Goal: Information Seeking & Learning: Learn about a topic

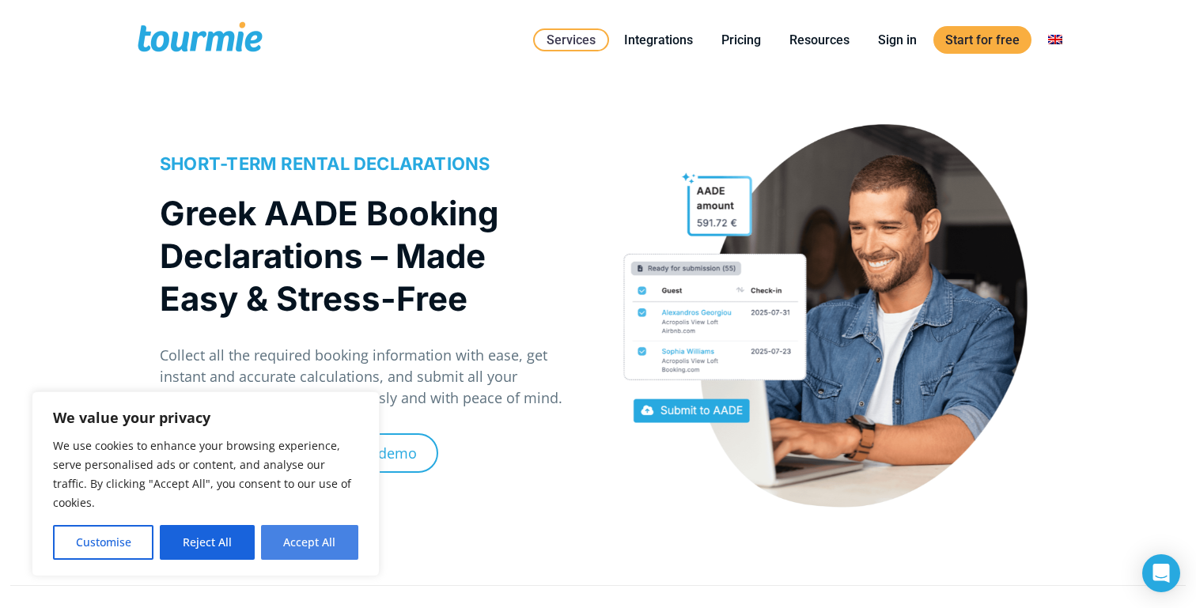
click at [311, 535] on button "Accept All" at bounding box center [309, 542] width 97 height 35
checkbox input "true"
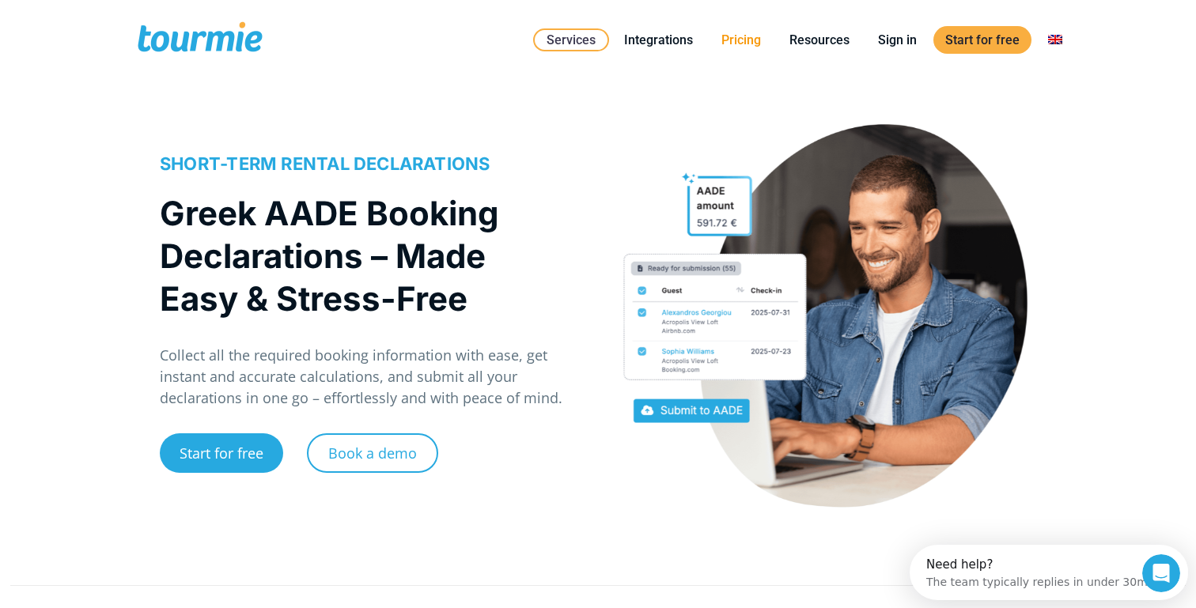
click at [739, 43] on link "Pricing" at bounding box center [741, 40] width 63 height 20
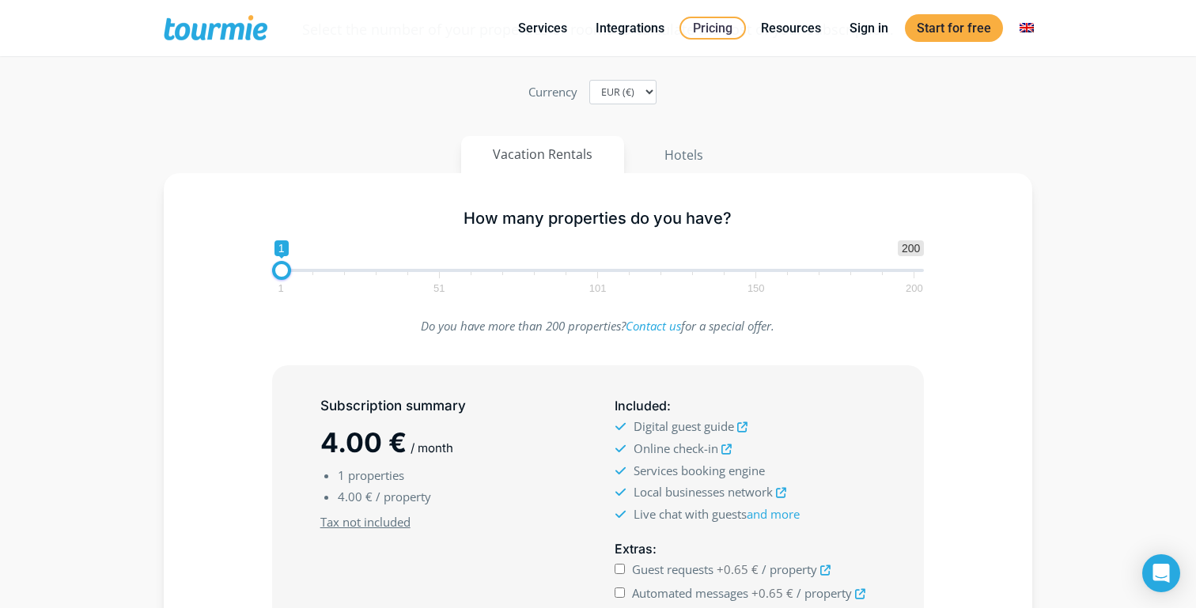
scroll to position [203, 0]
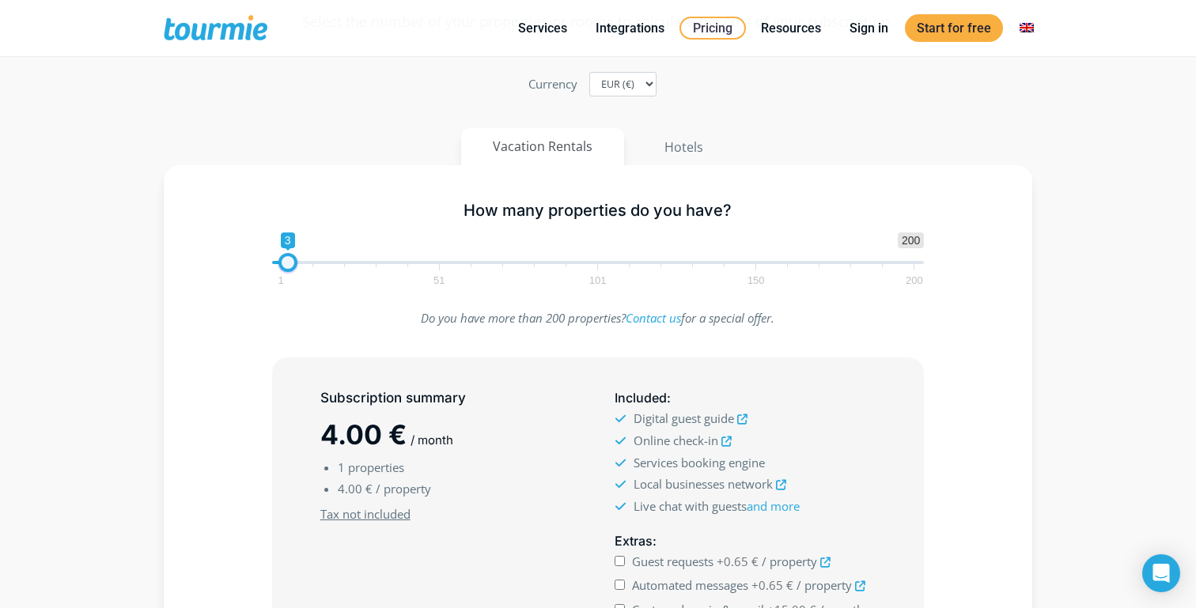
type input "2"
click at [282, 266] on span at bounding box center [284, 262] width 19 height 19
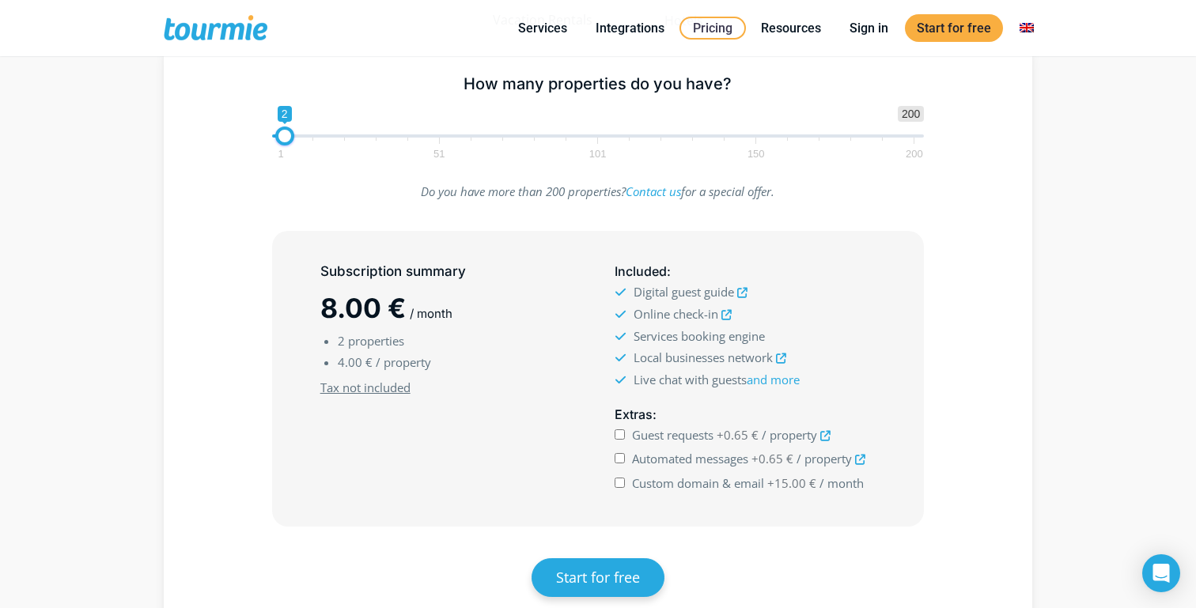
scroll to position [327, 0]
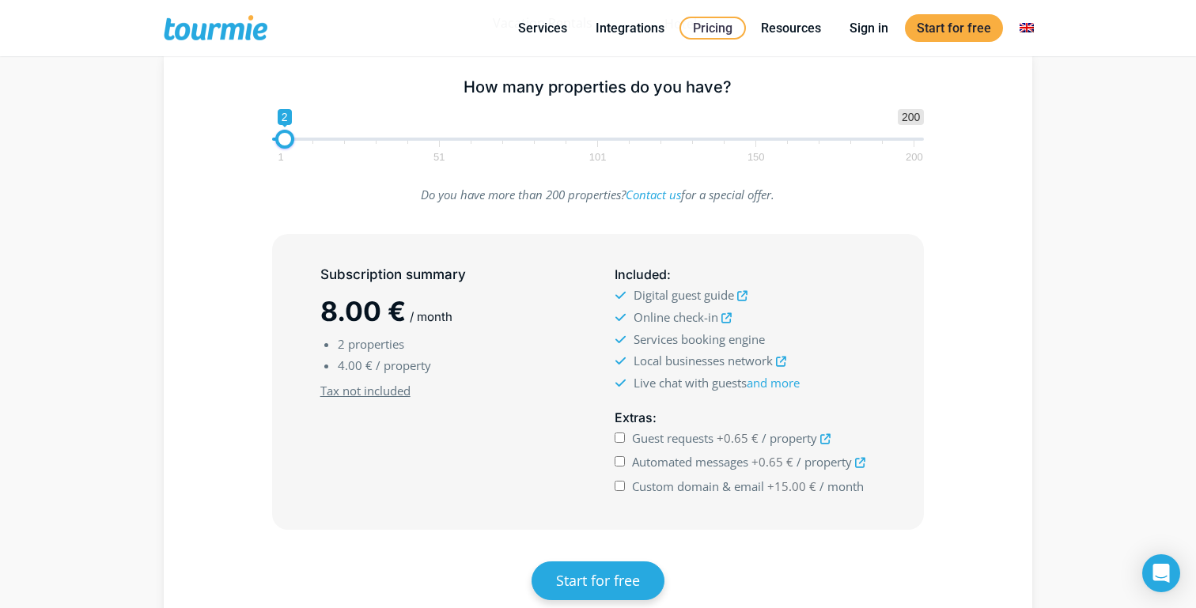
click at [741, 292] on icon at bounding box center [742, 296] width 10 height 10
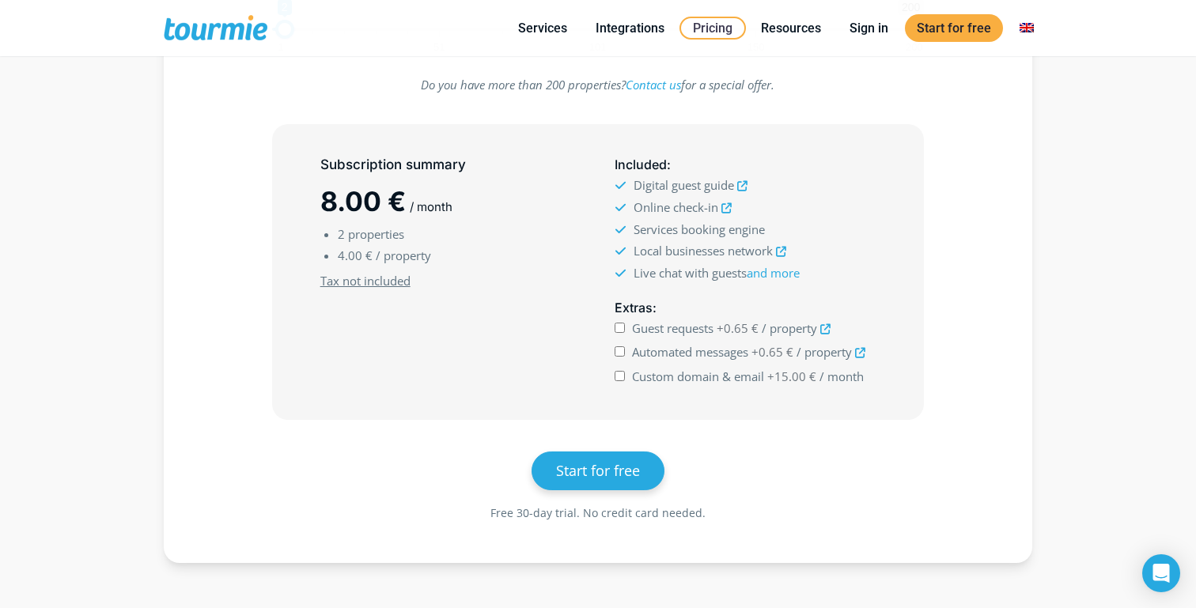
scroll to position [438, 0]
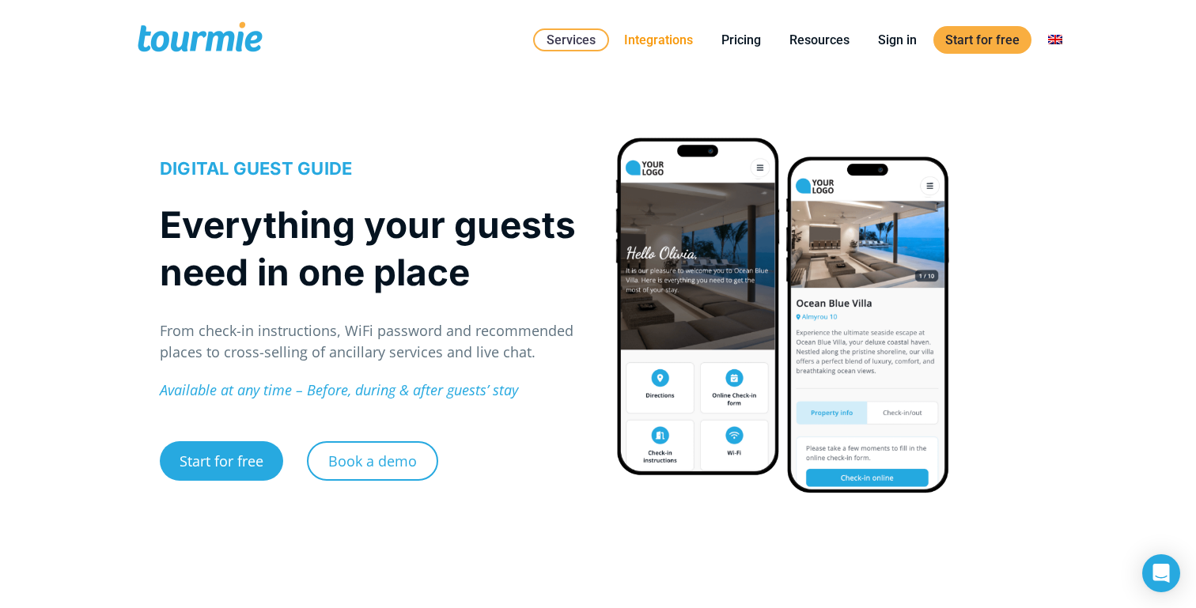
click at [657, 40] on link "Integrations" at bounding box center [658, 40] width 93 height 20
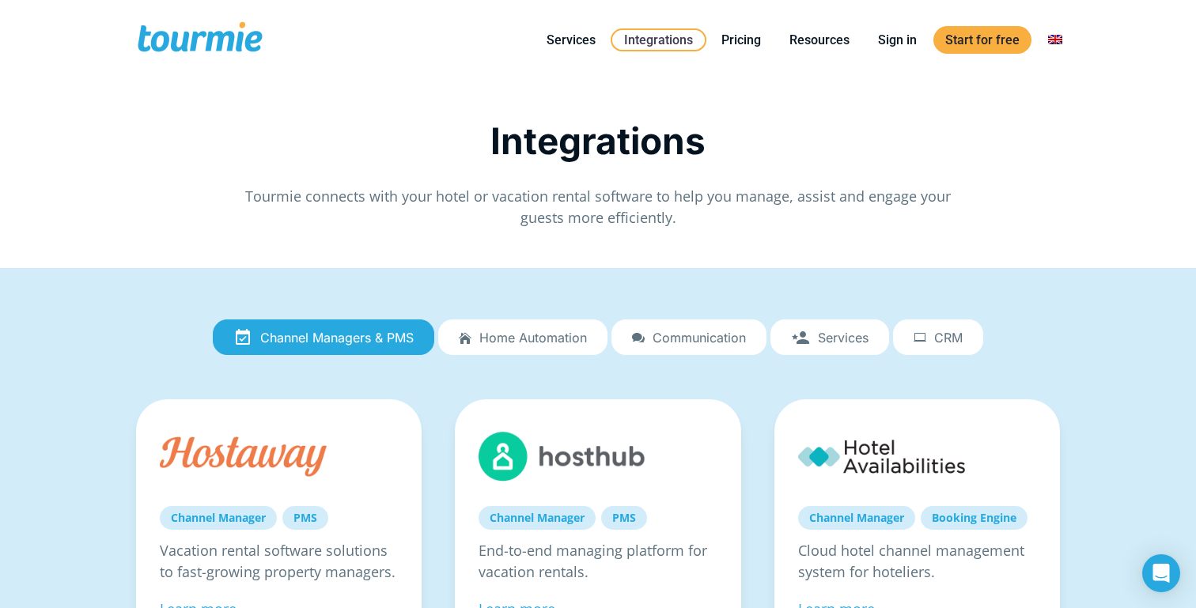
click at [555, 340] on span "Home automation" at bounding box center [533, 338] width 108 height 14
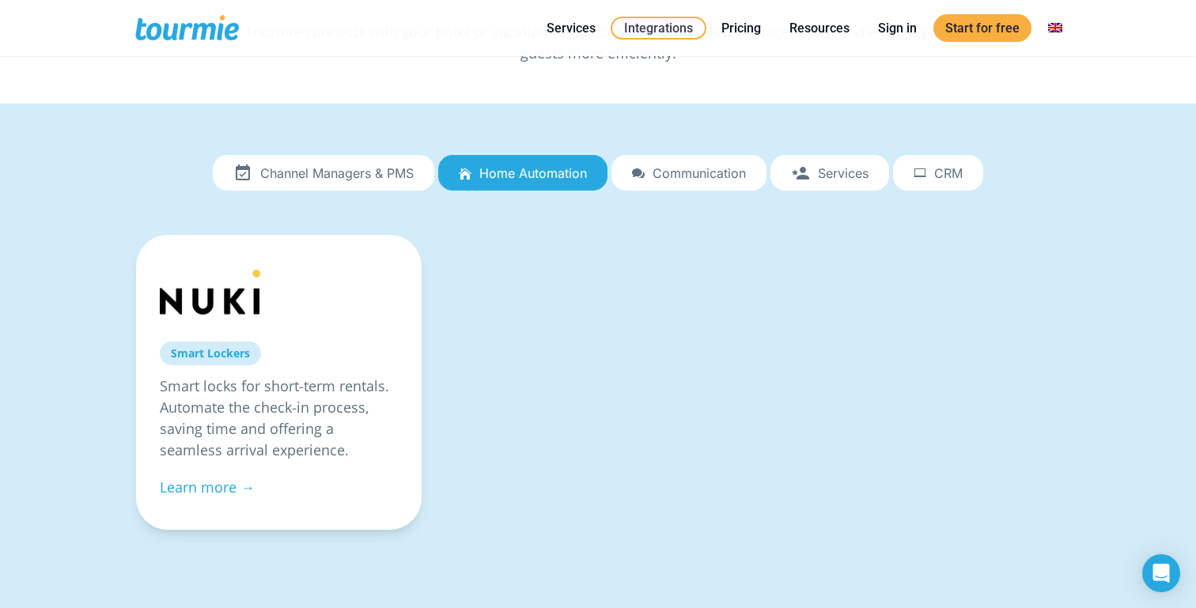
scroll to position [221, 0]
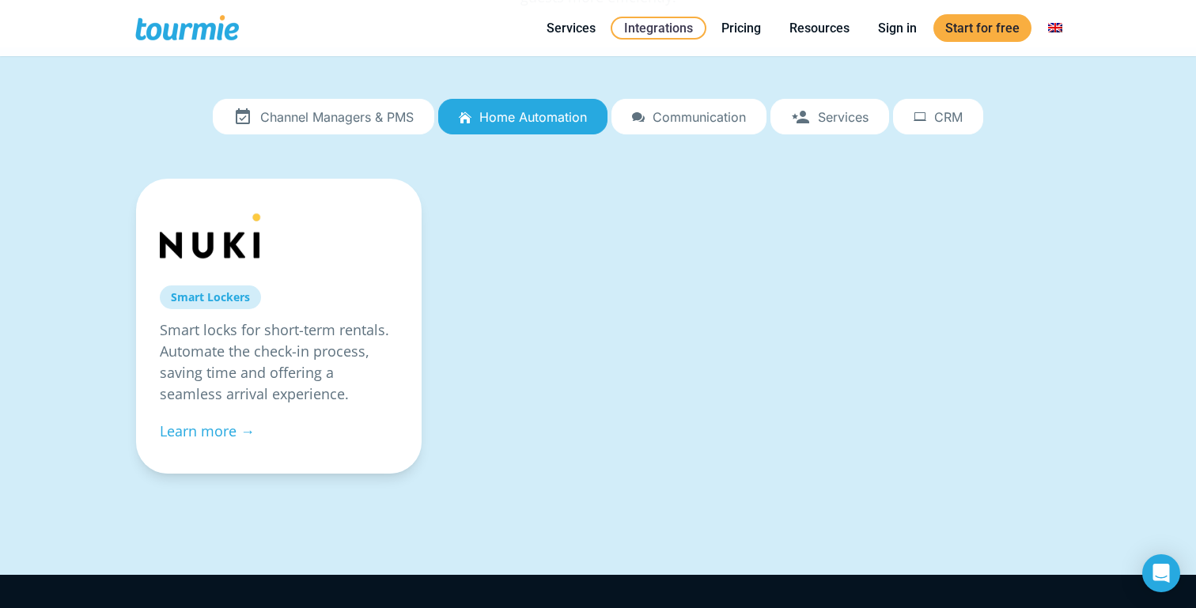
click at [676, 110] on span "Communication" at bounding box center [699, 117] width 93 height 14
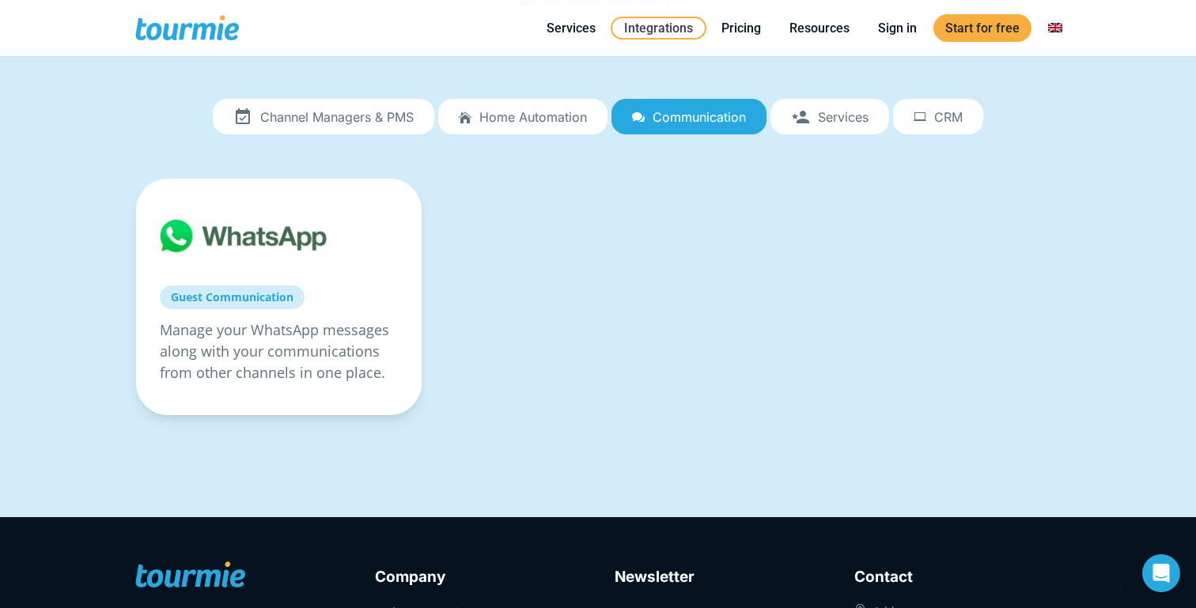
click at [818, 110] on span "Services" at bounding box center [843, 117] width 51 height 14
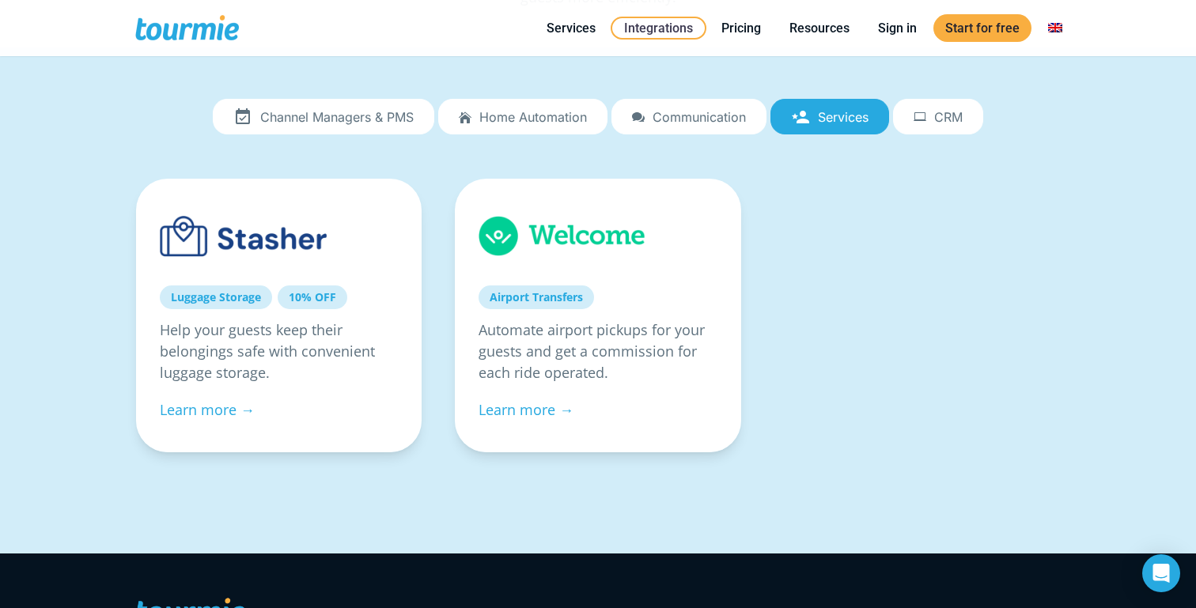
click at [706, 126] on link "Communication" at bounding box center [689, 117] width 155 height 36
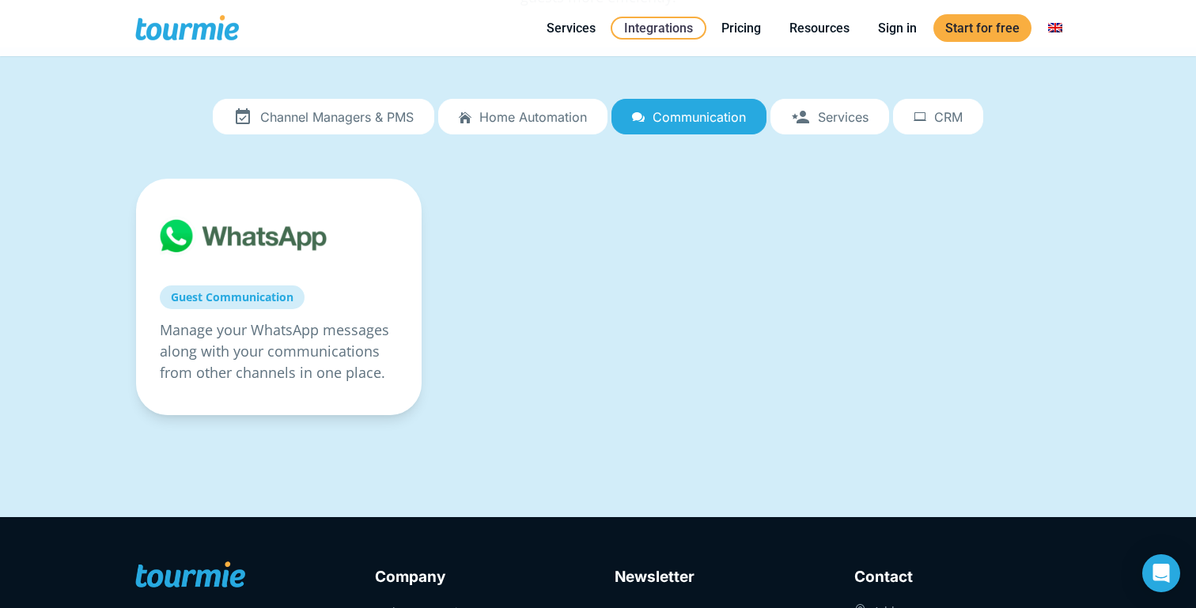
click at [818, 126] on link "Services" at bounding box center [830, 117] width 119 height 36
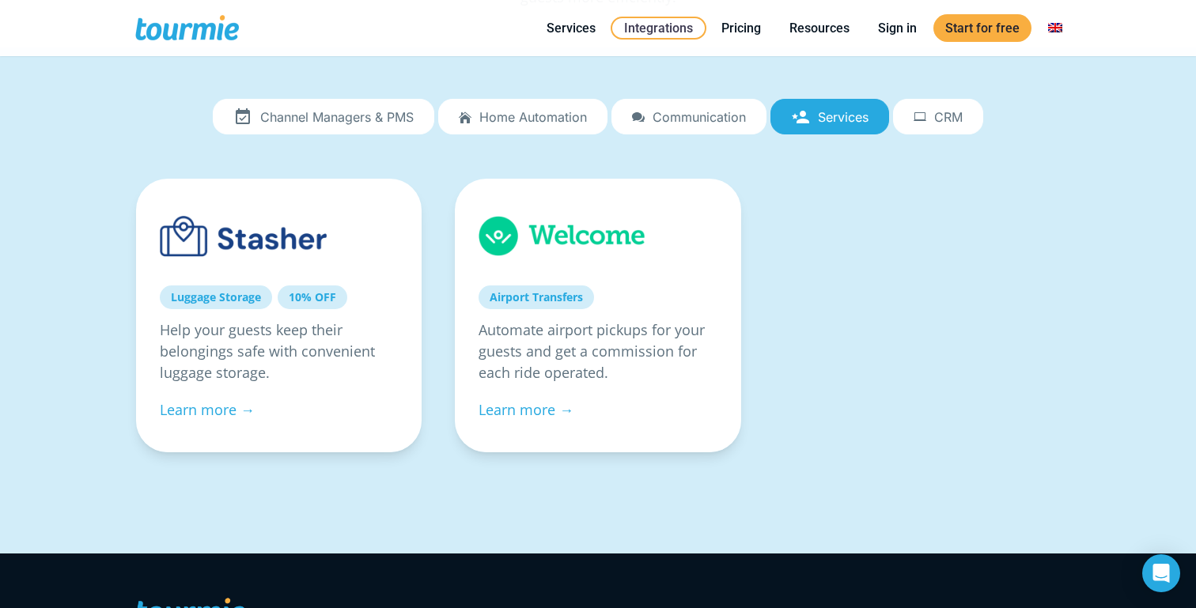
click at [940, 113] on span "CRM" at bounding box center [948, 117] width 28 height 14
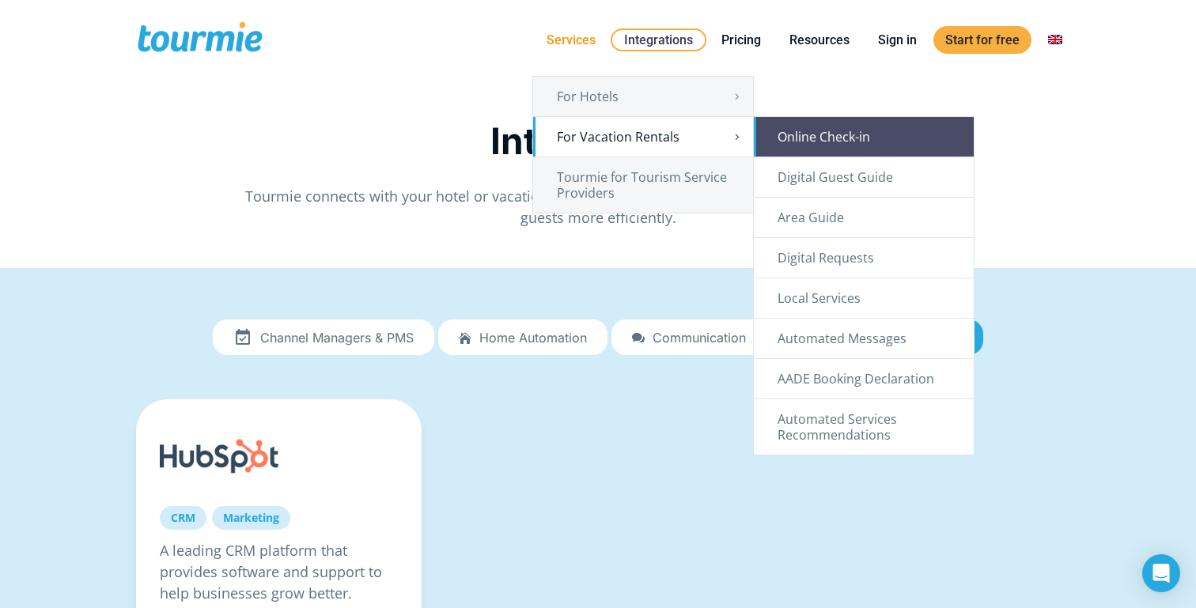
click at [808, 135] on link "Online Check-in" at bounding box center [864, 137] width 220 height 40
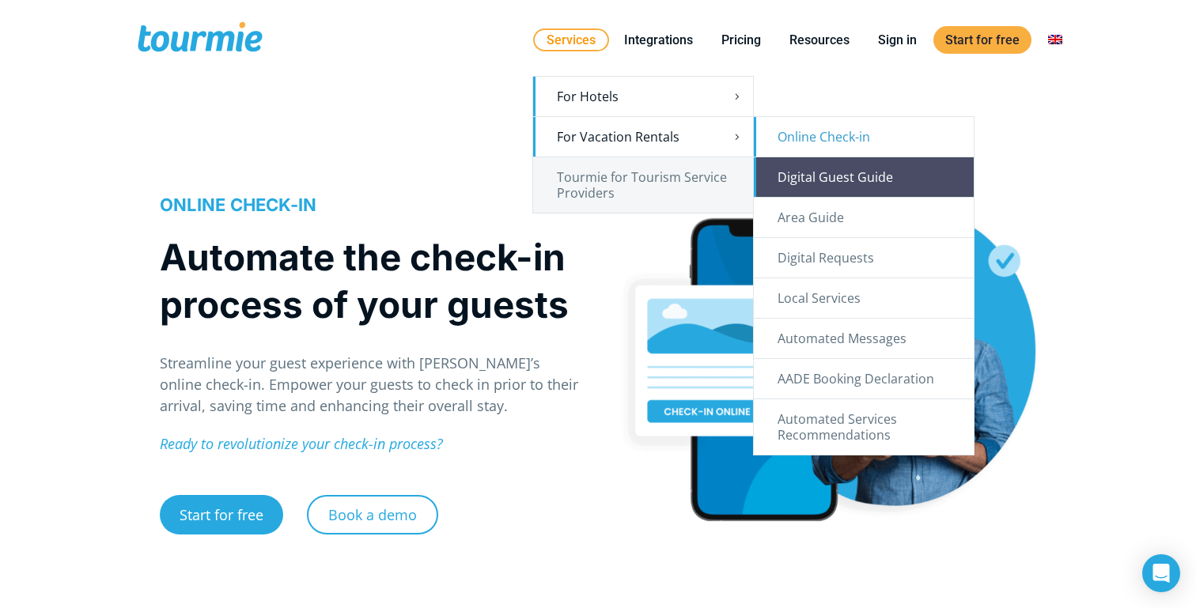
click at [817, 176] on link "Digital Guest Guide" at bounding box center [864, 177] width 220 height 40
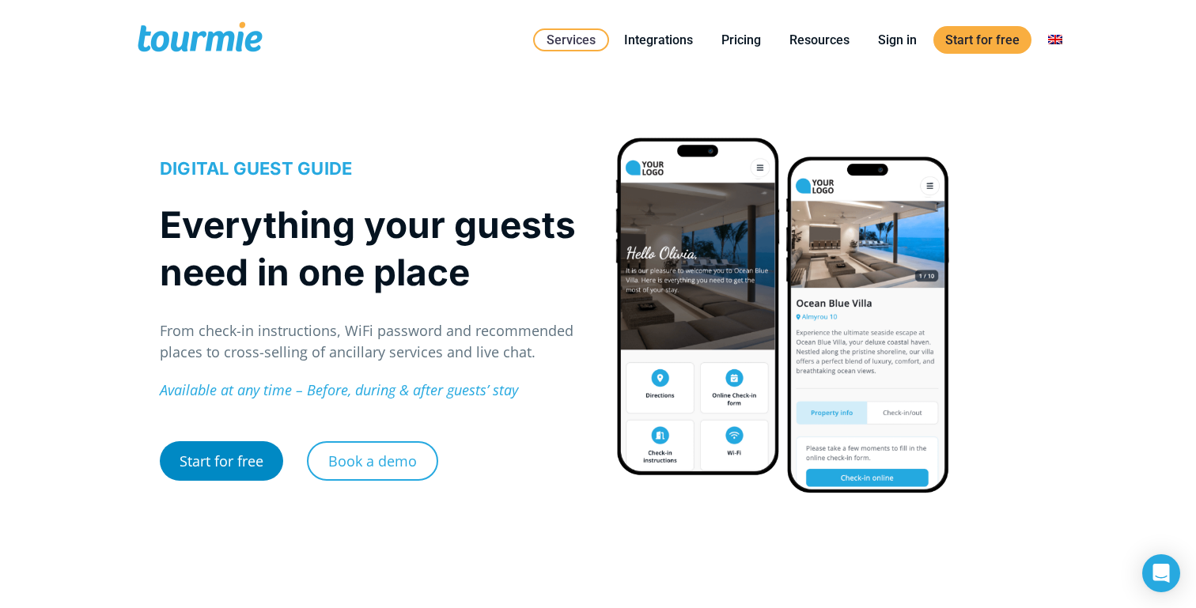
click at [219, 468] on link "Start for free" at bounding box center [221, 462] width 123 height 40
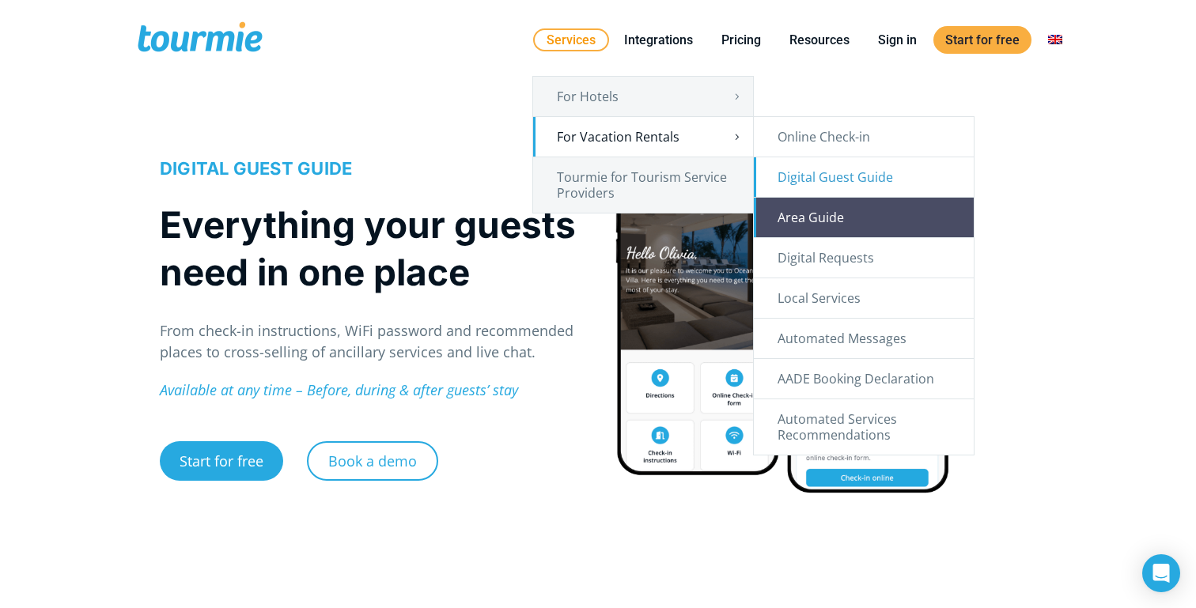
click at [842, 214] on link "Area Guide" at bounding box center [864, 218] width 220 height 40
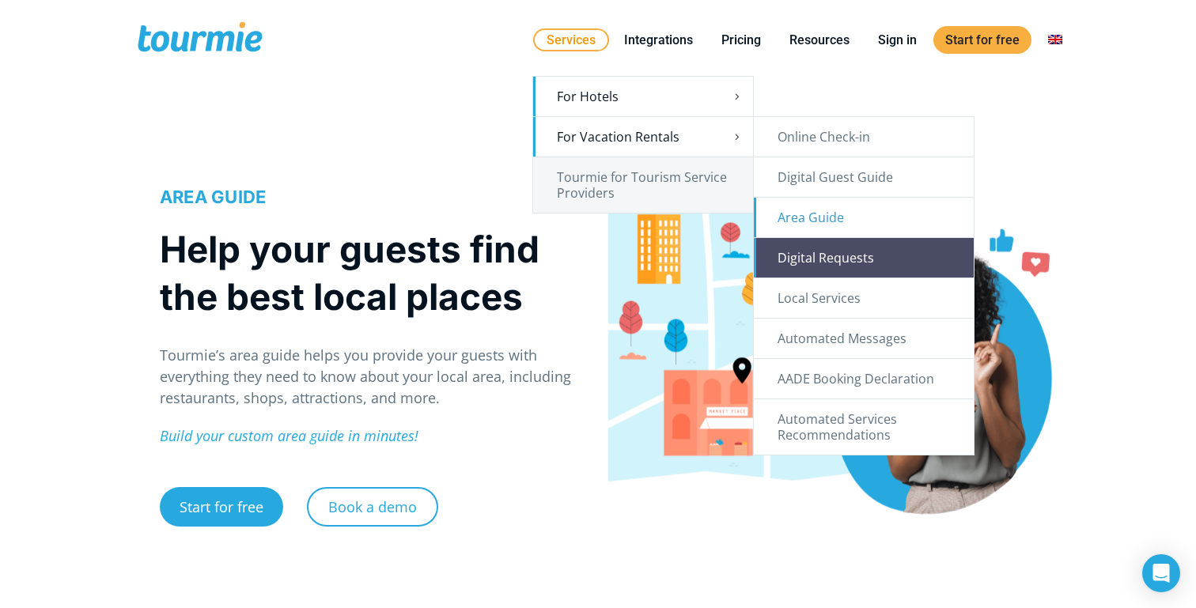
click at [807, 261] on link "Digital Requests" at bounding box center [864, 258] width 220 height 40
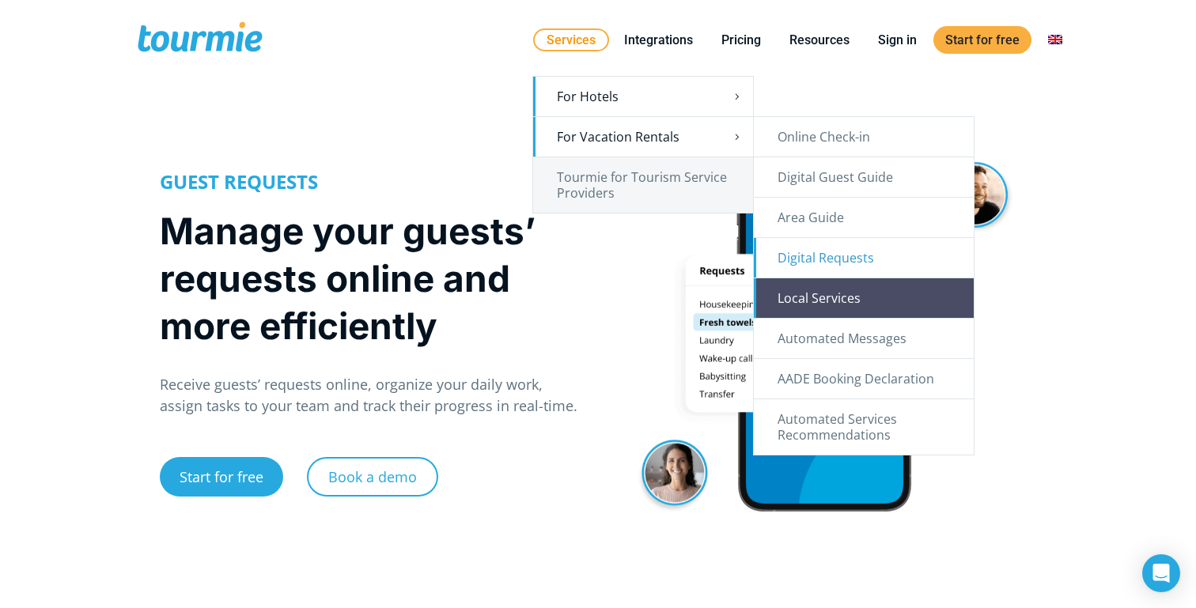
click at [832, 296] on link "Local Services" at bounding box center [864, 299] width 220 height 40
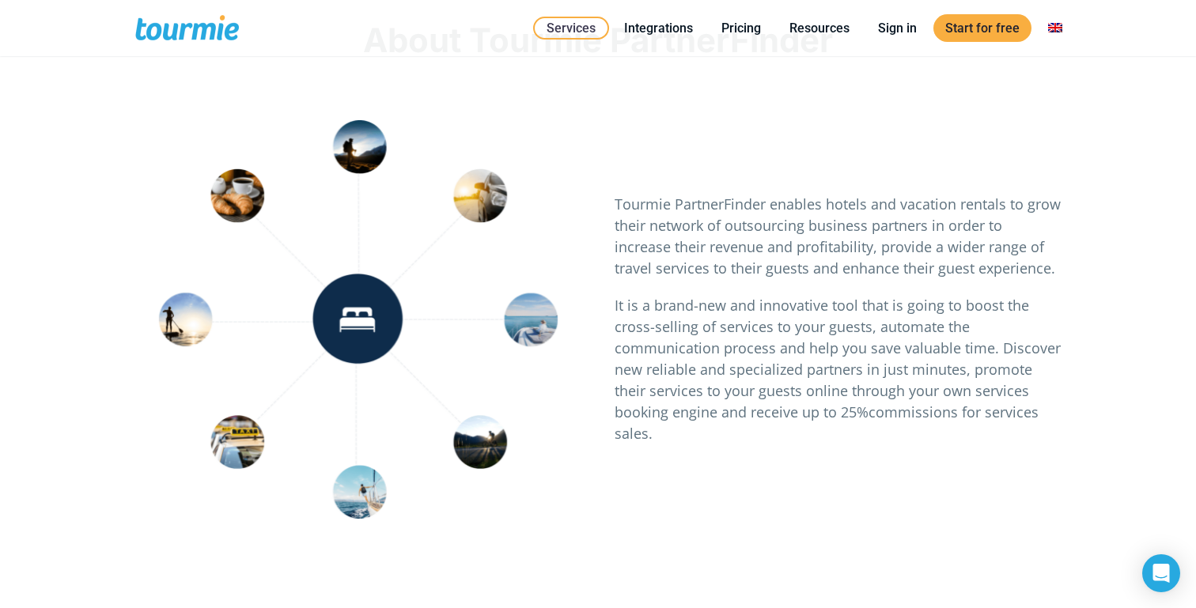
scroll to position [720, 0]
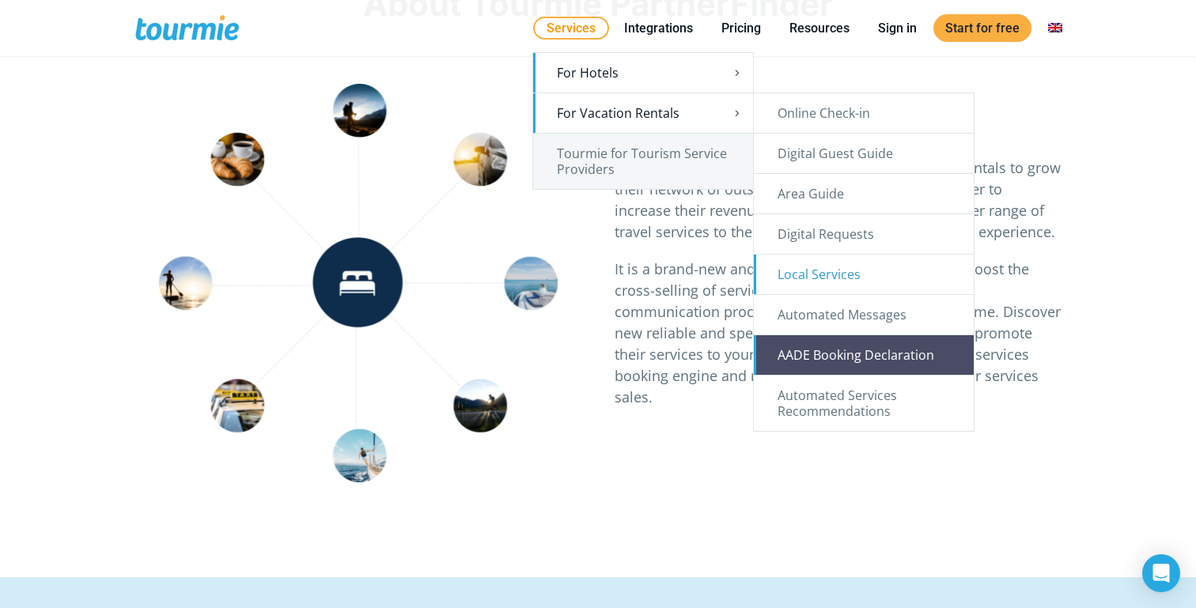
click at [860, 350] on link "AADE Booking Declaration" at bounding box center [864, 355] width 220 height 40
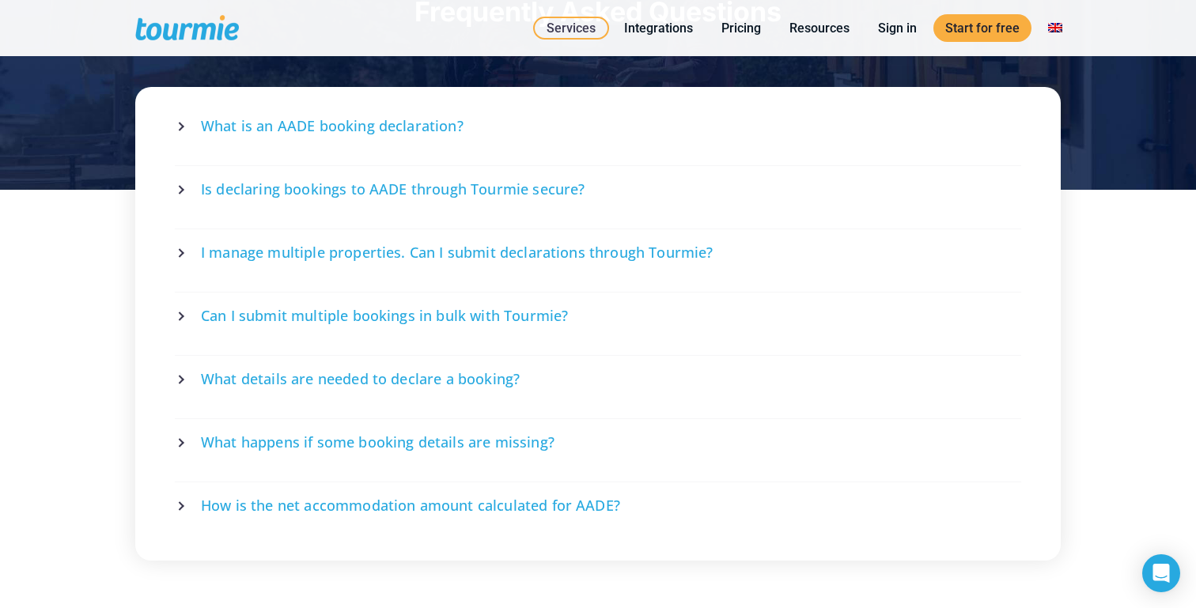
scroll to position [2880, 0]
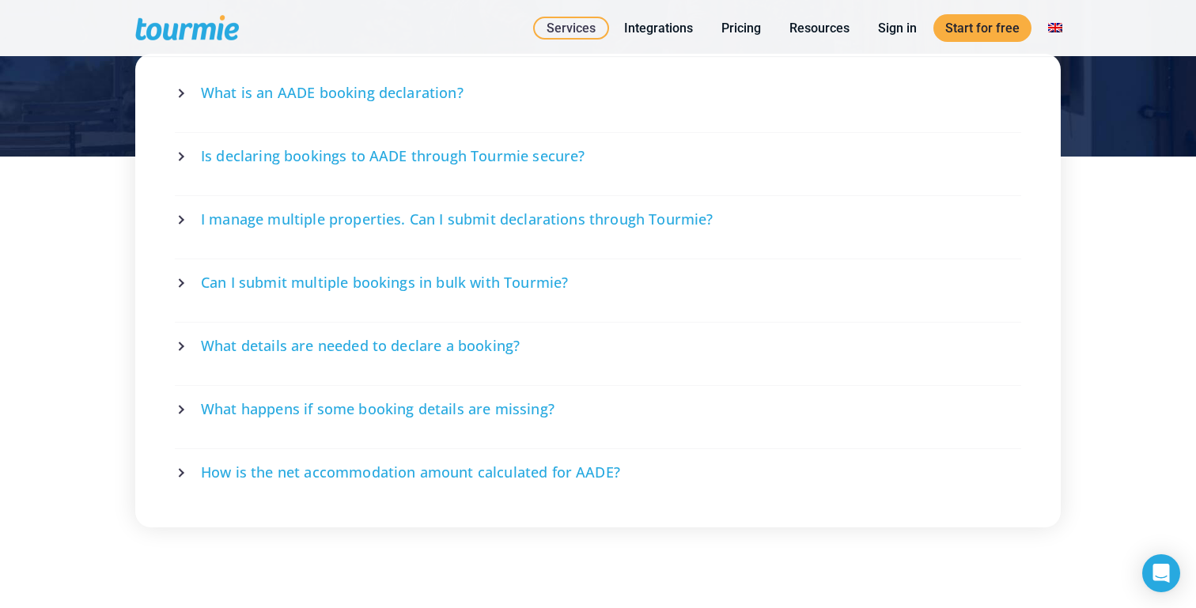
click at [582, 222] on span "I manage multiple properties. Can I submit declarations through Tourmie?" at bounding box center [457, 220] width 513 height 20
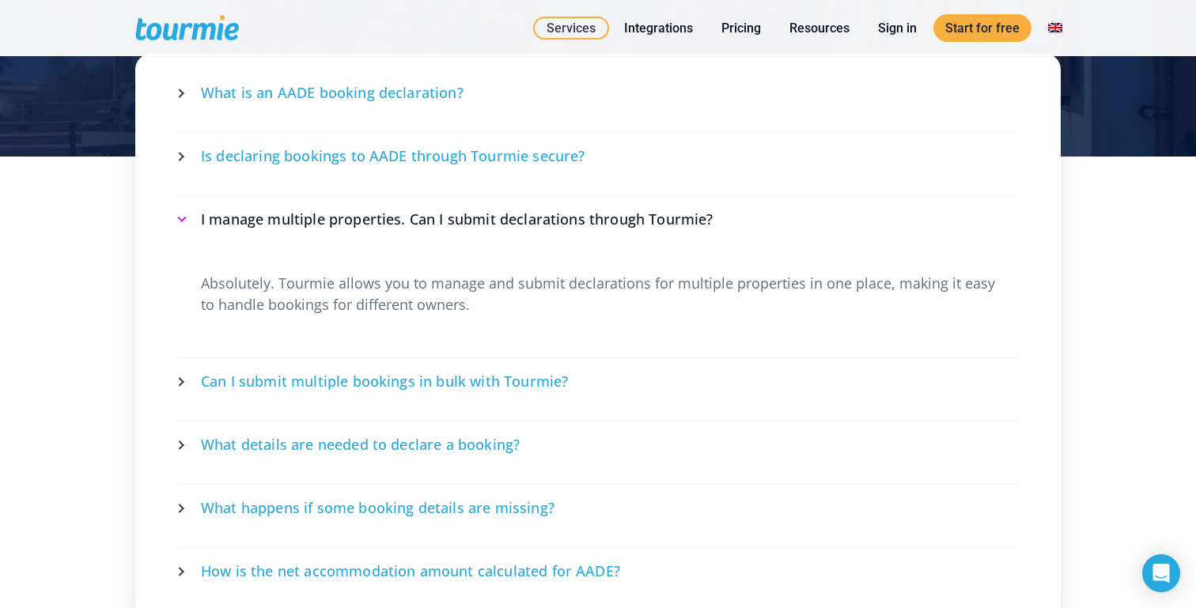
click at [582, 222] on span "I manage multiple properties. Can I submit declarations through Tourmie?" at bounding box center [457, 220] width 513 height 20
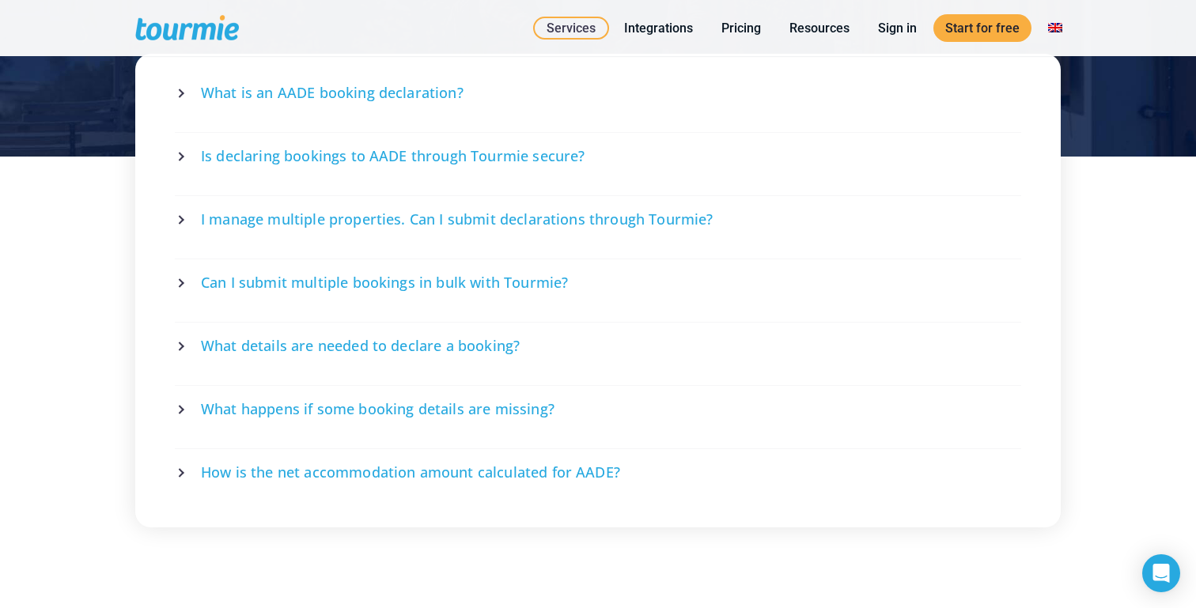
click at [528, 279] on span "Can I submit multiple bookings in bulk with Tourmie?" at bounding box center [384, 283] width 367 height 20
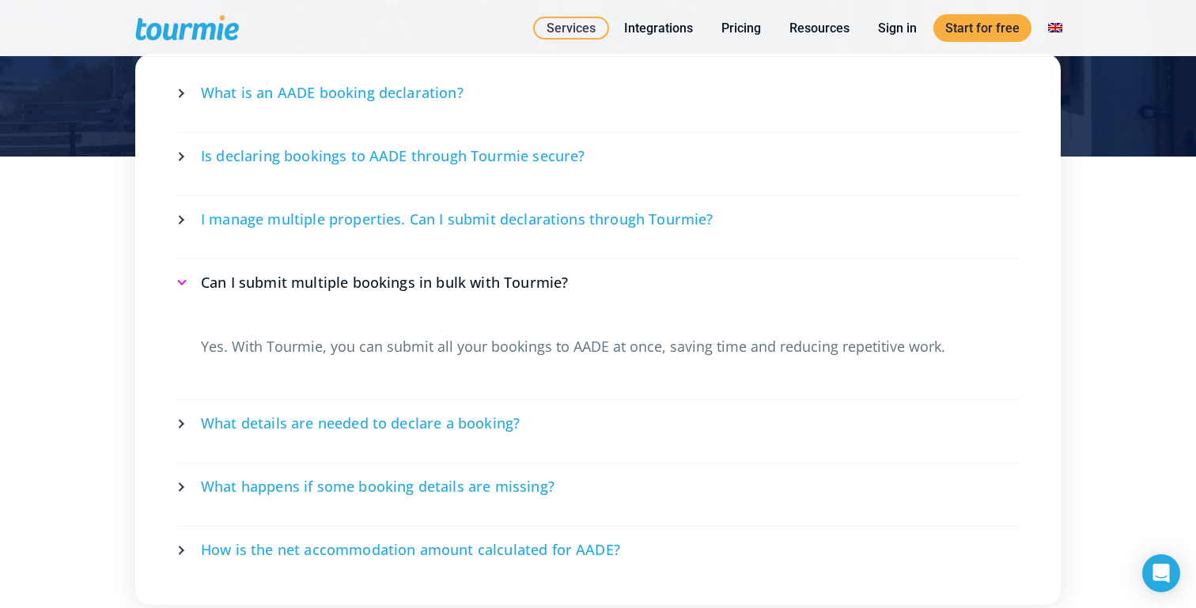
click at [528, 279] on span "Can I submit multiple bookings in bulk with Tourmie?" at bounding box center [384, 283] width 367 height 20
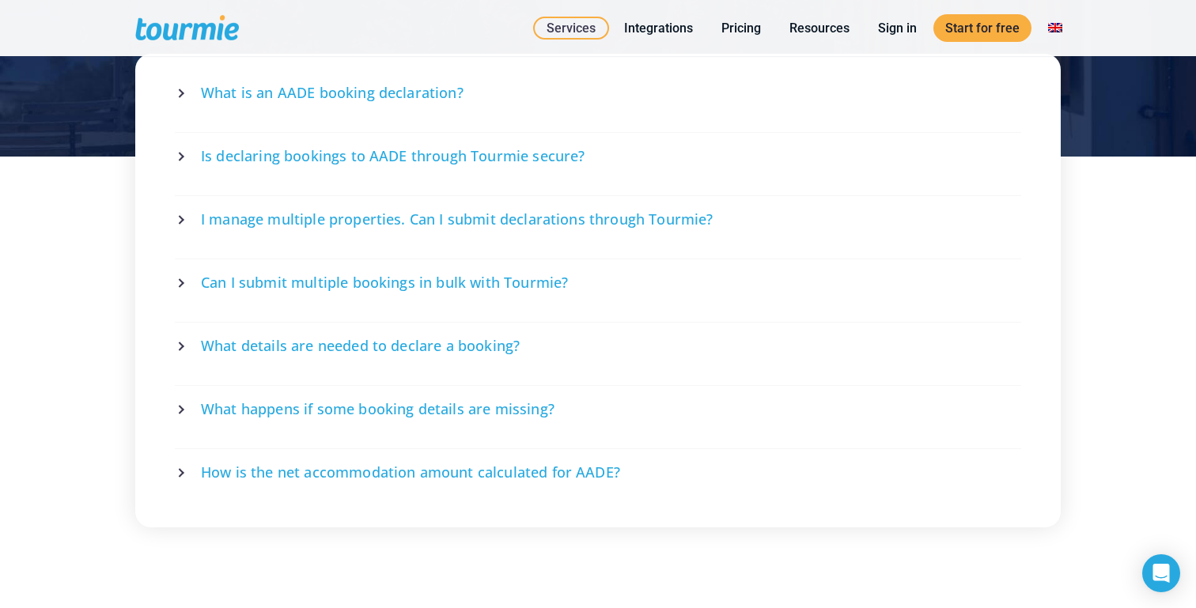
click at [489, 337] on span "What details are needed to declare a booking?" at bounding box center [360, 346] width 319 height 20
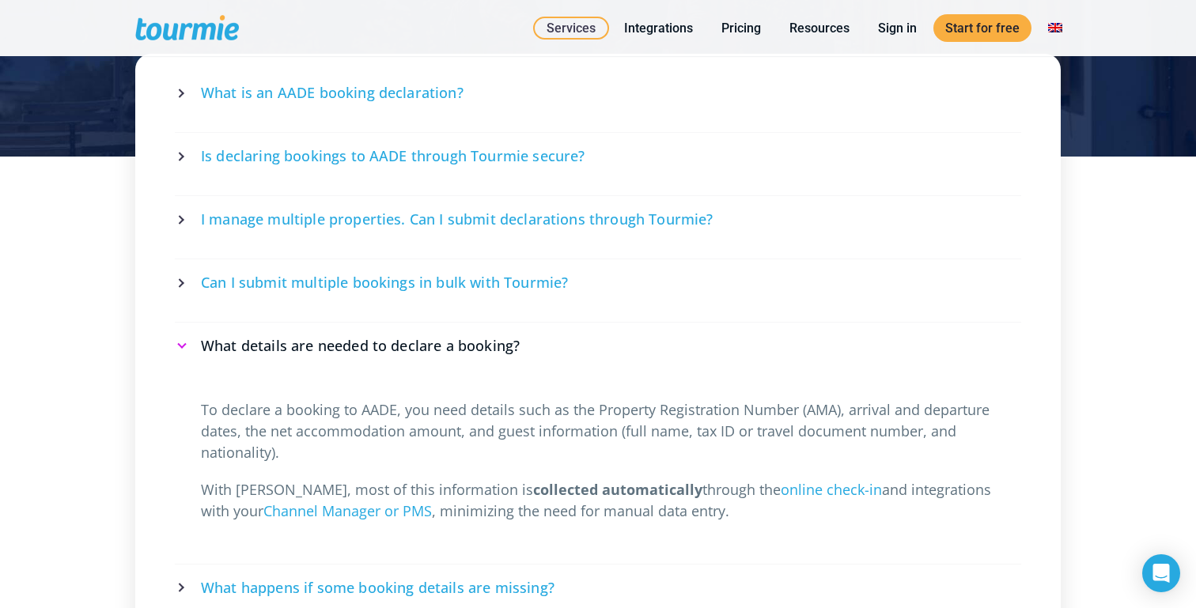
click at [489, 337] on span "What details are needed to declare a booking?" at bounding box center [360, 346] width 319 height 20
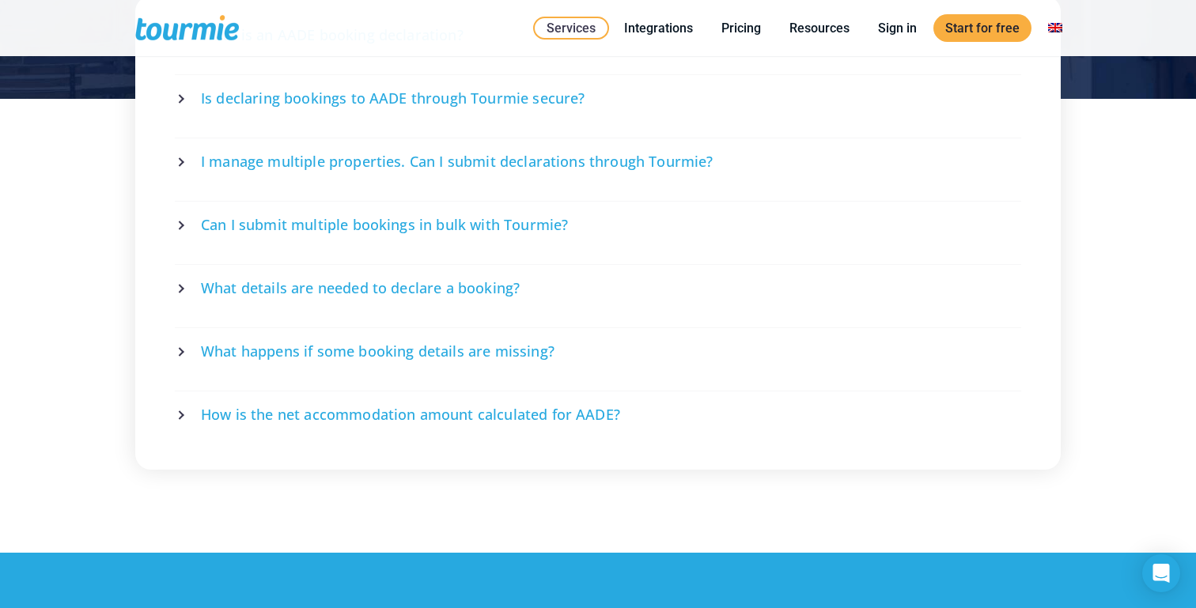
scroll to position [2939, 0]
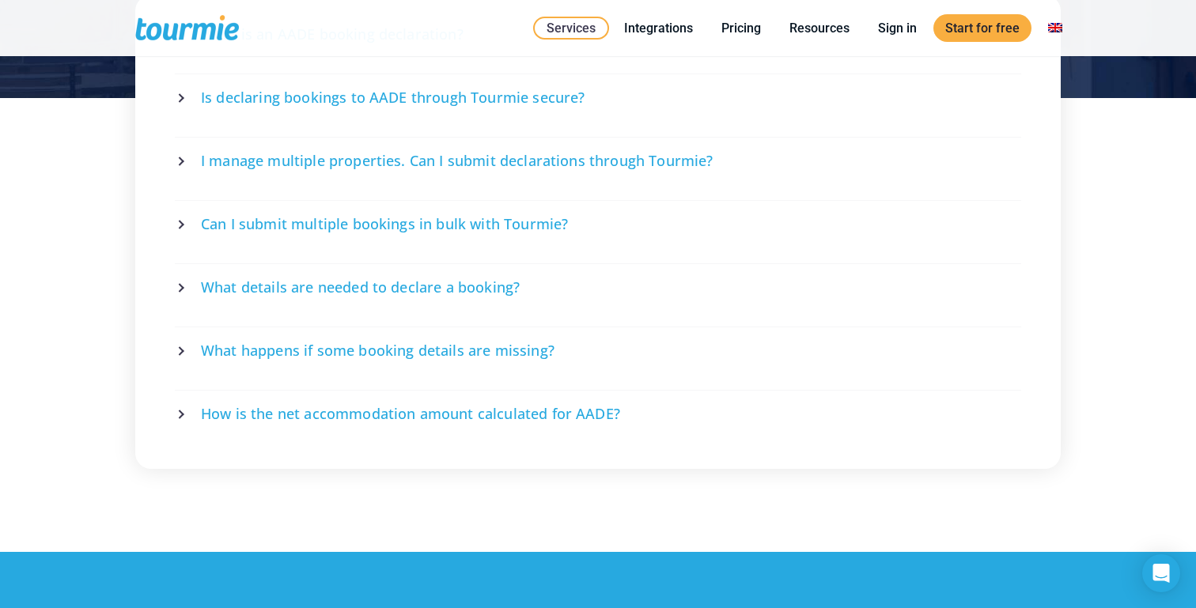
click at [475, 404] on span "How is the net accommodation amount calculated for AADE?" at bounding box center [410, 414] width 419 height 20
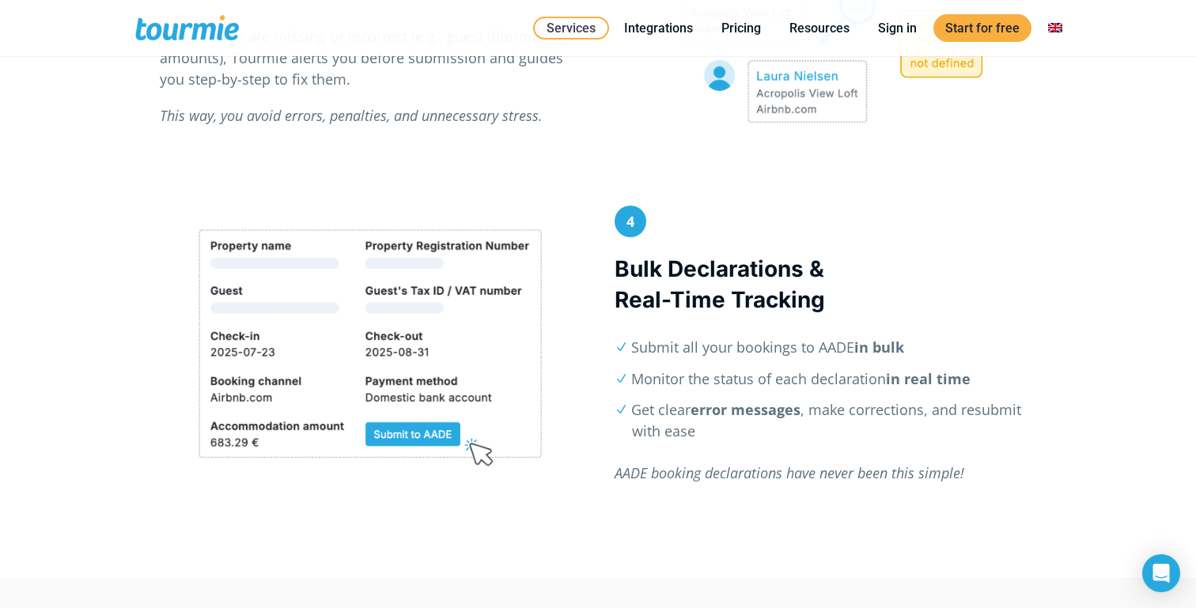
scroll to position [1582, 0]
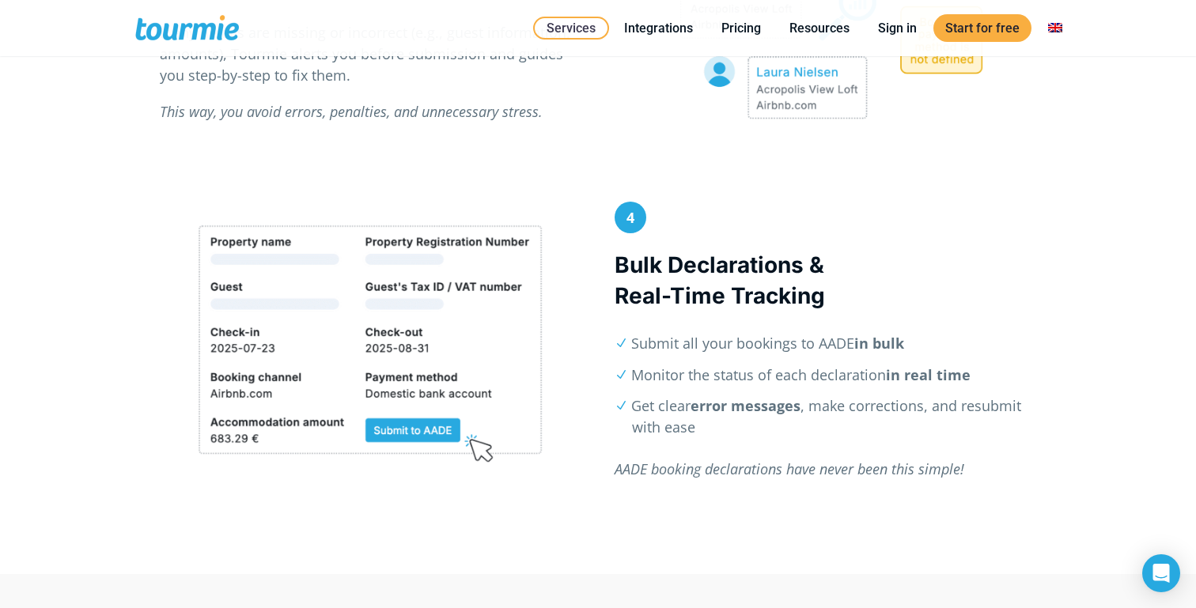
click at [1112, 165] on div "3 Smart Checks & Guided Corrections If any details are missing or incorrect (e.…" at bounding box center [598, 46] width 1196 height 311
